Goal: Information Seeking & Learning: Learn about a topic

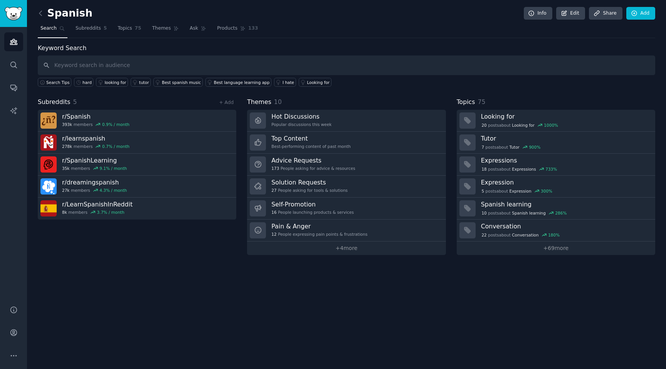
click at [120, 276] on div "Spanish Info Edit Share Add Search Subreddits 5 Topics 75 Themes Ask Products 1…" at bounding box center [346, 184] width 639 height 369
click at [128, 31] on span "Topics" at bounding box center [125, 28] width 14 height 7
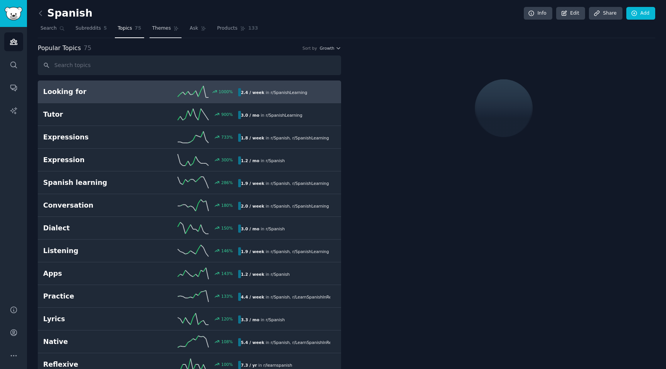
click at [157, 28] on span "Themes" at bounding box center [161, 28] width 19 height 7
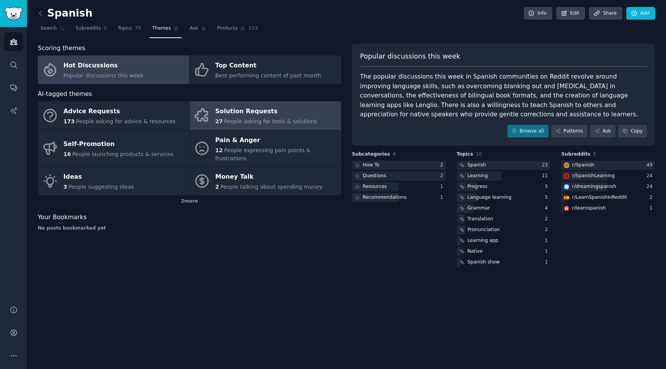
click at [242, 119] on span "People asking for tools & solutions" at bounding box center [270, 121] width 93 height 6
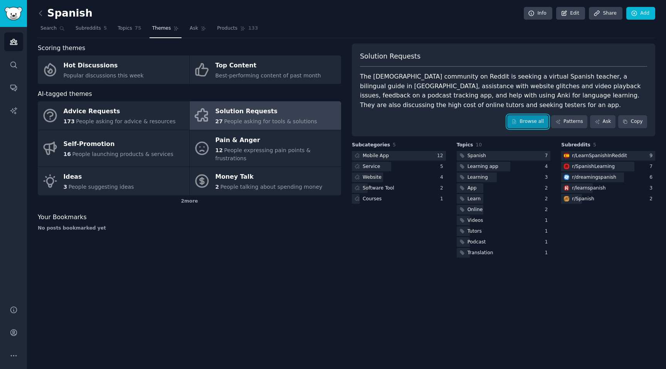
click at [516, 119] on icon at bounding box center [513, 121] width 5 height 5
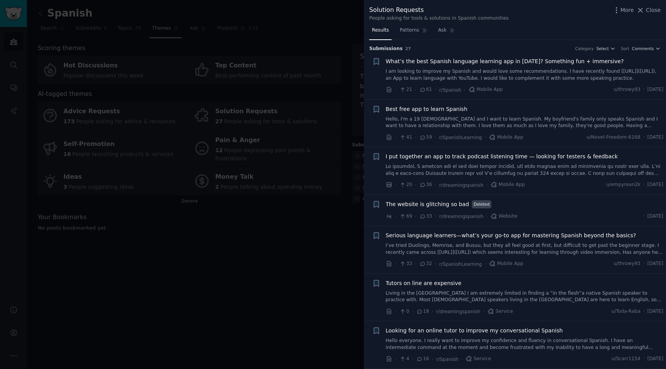
click at [178, 115] on div at bounding box center [333, 184] width 666 height 369
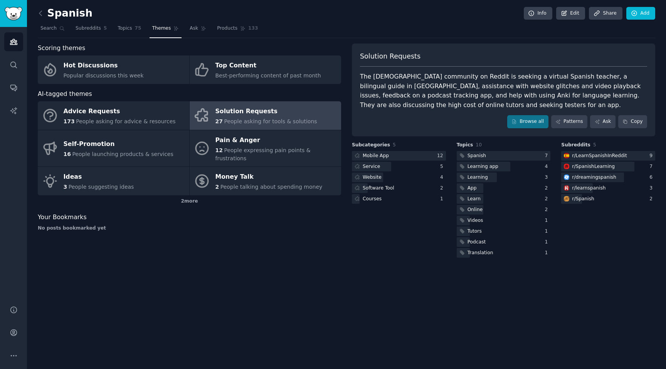
click at [165, 33] on link "Themes" at bounding box center [165, 30] width 32 height 16
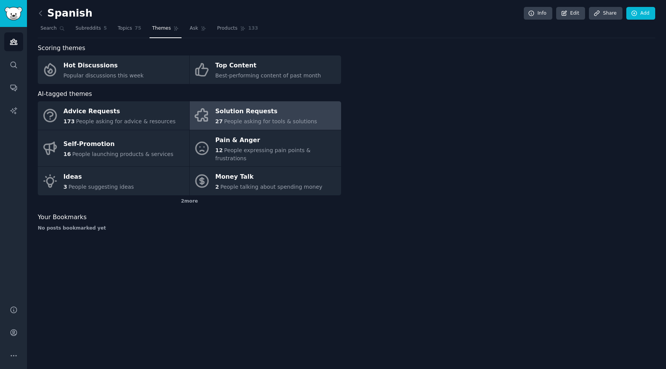
click at [237, 111] on div "Solution Requests" at bounding box center [266, 112] width 102 height 12
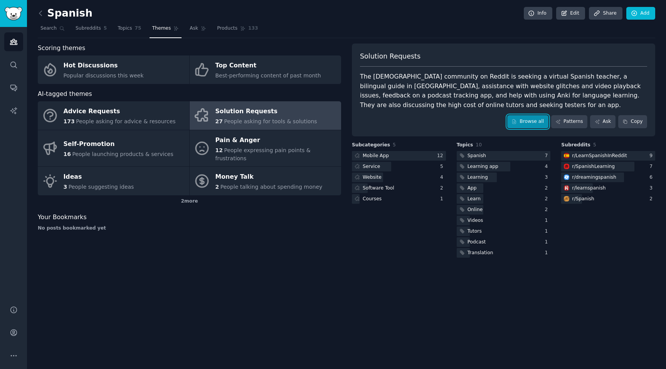
click at [524, 119] on link "Browse all" at bounding box center [527, 121] width 41 height 13
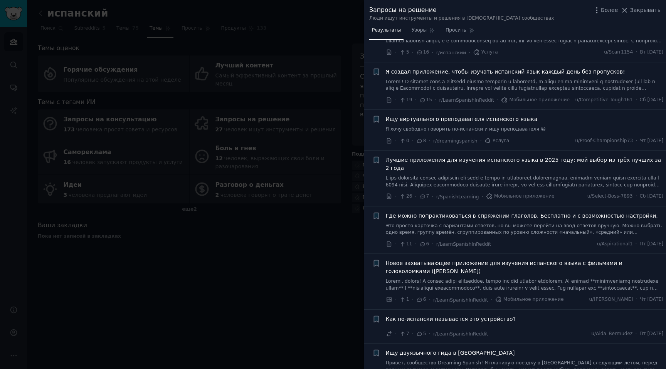
scroll to position [338, 0]
